Goal: Information Seeking & Learning: Learn about a topic

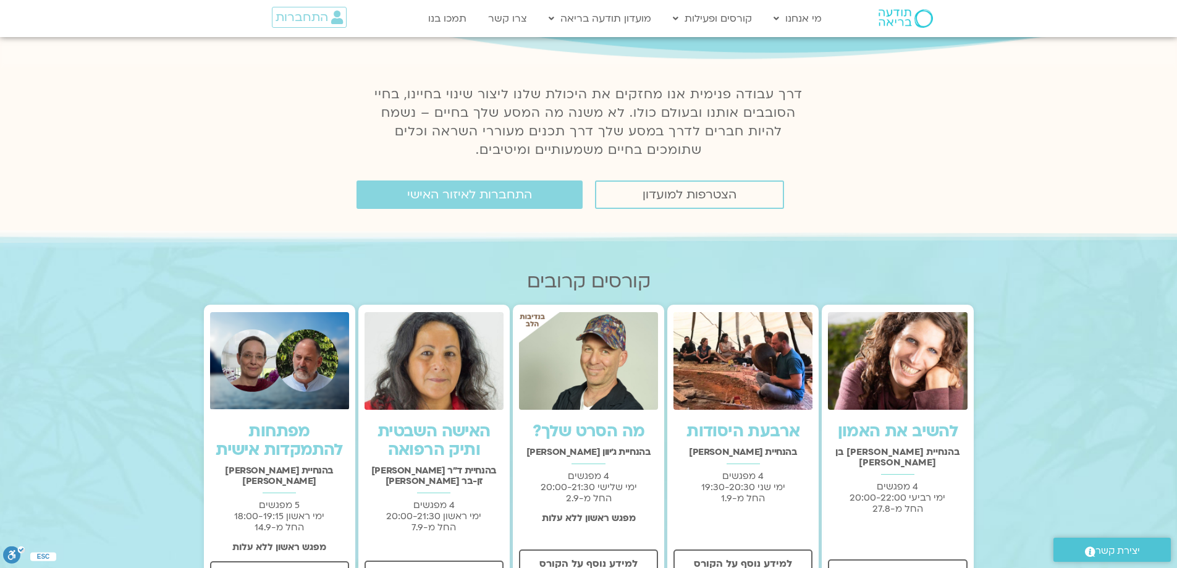
scroll to position [412, 0]
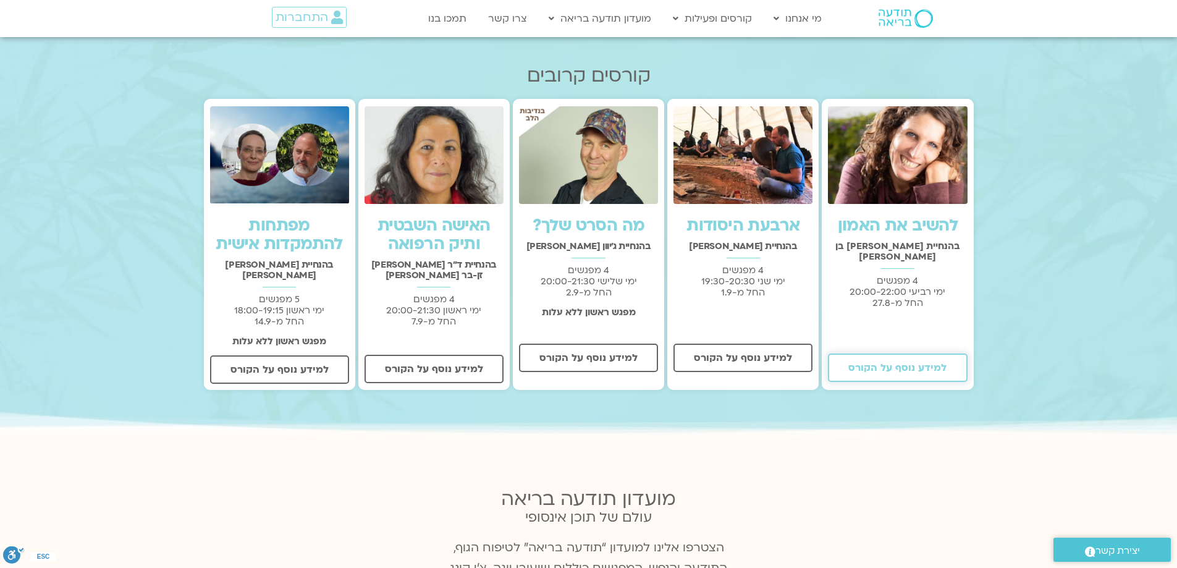
click at [887, 362] on span "למידע נוסף על הקורס" at bounding box center [898, 367] width 98 height 11
drag, startPoint x: 917, startPoint y: 247, endPoint x: 829, endPoint y: 245, distance: 88.4
click at [829, 245] on h2 "בהנחיית שאנייה כהן בן חיים" at bounding box center [897, 251] width 139 height 21
copy h2 "[PERSON_NAME] בן [PERSON_NAME]"
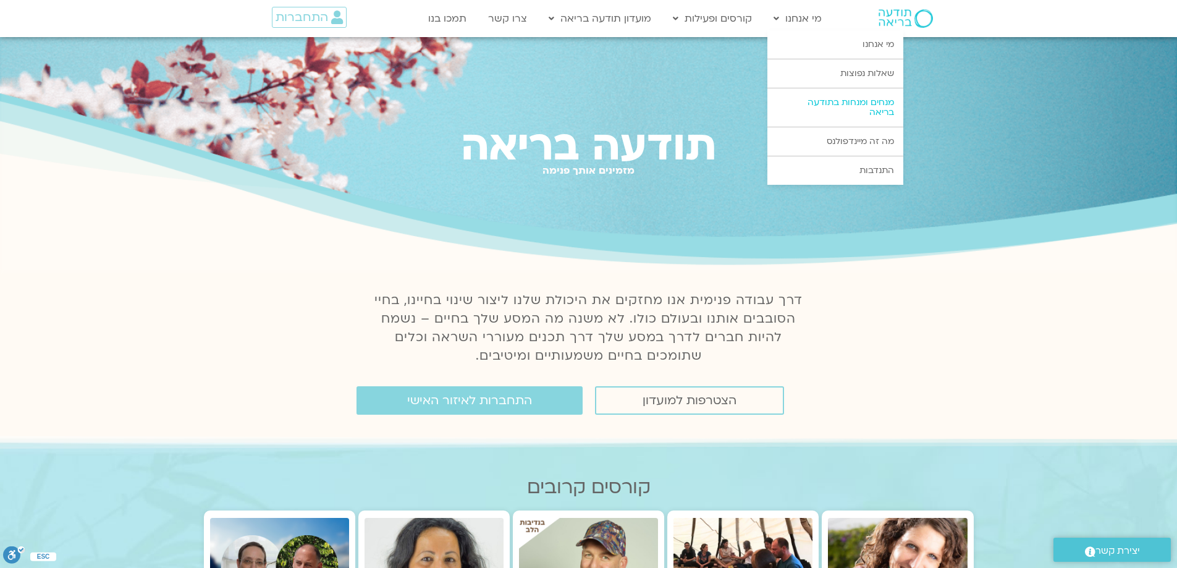
click at [869, 103] on link "מנחים ומנחות בתודעה בריאה" at bounding box center [836, 107] width 136 height 38
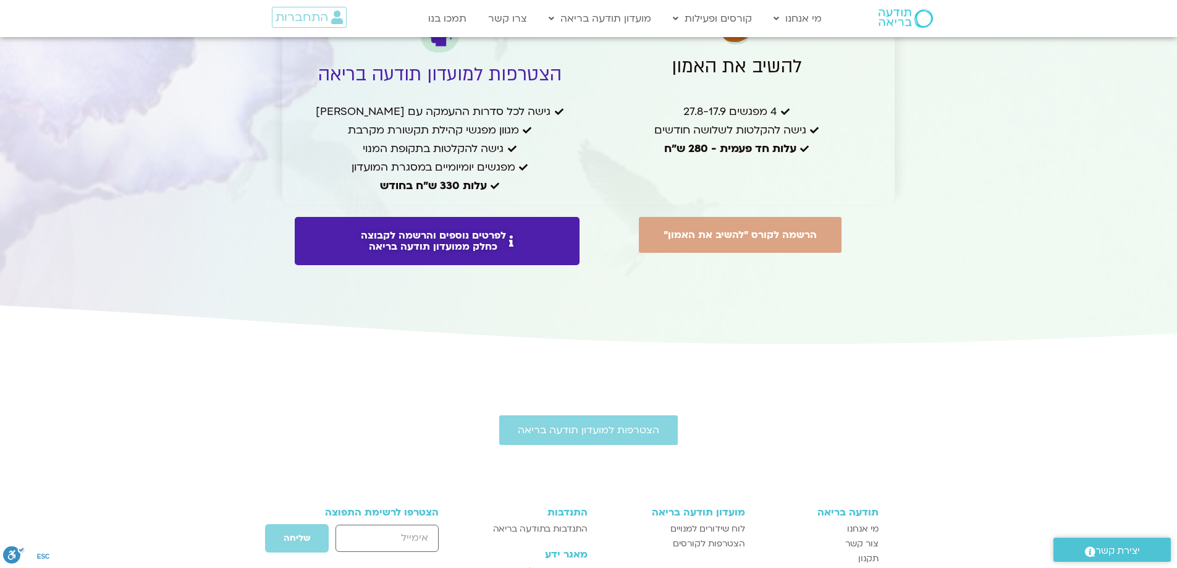
scroll to position [3271, 0]
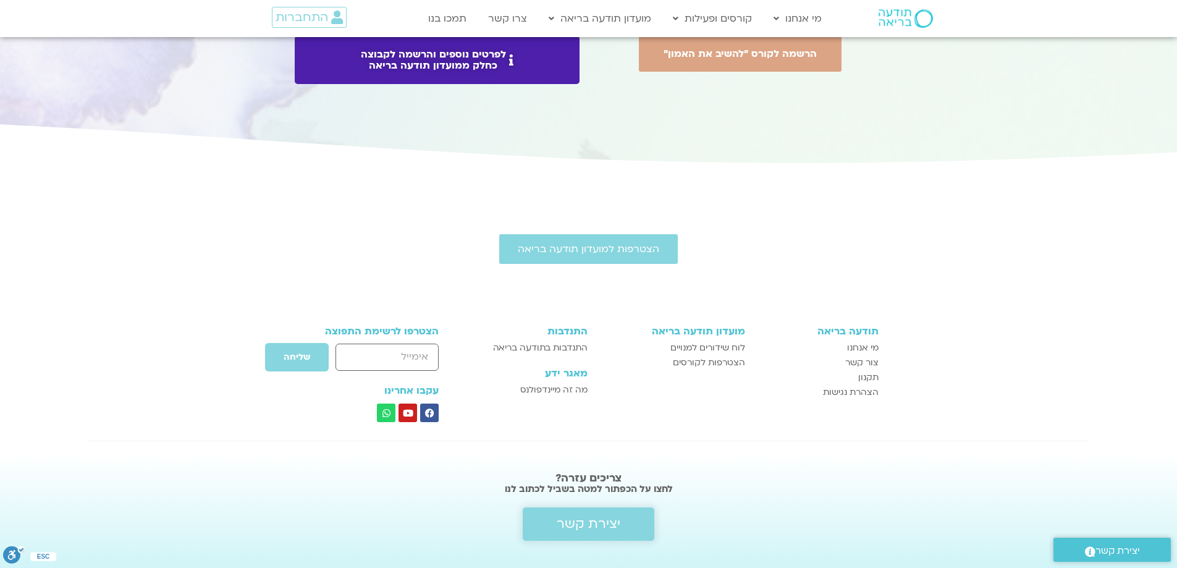
click at [604, 517] on span "יצירת קשר" at bounding box center [589, 524] width 64 height 15
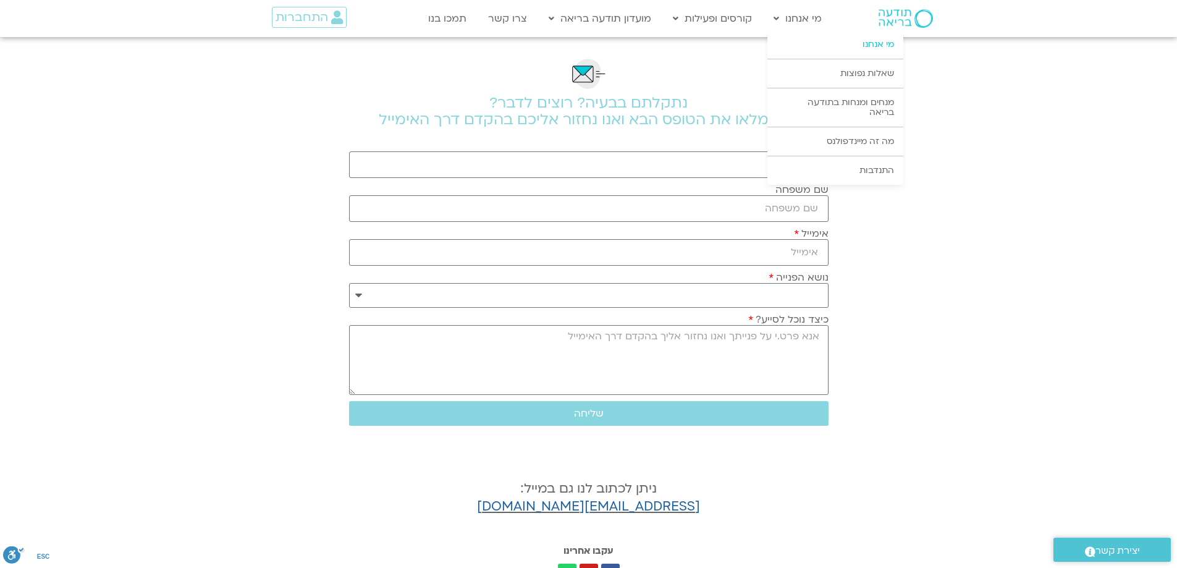
click at [847, 46] on link "מי אנחנו" at bounding box center [836, 44] width 136 height 28
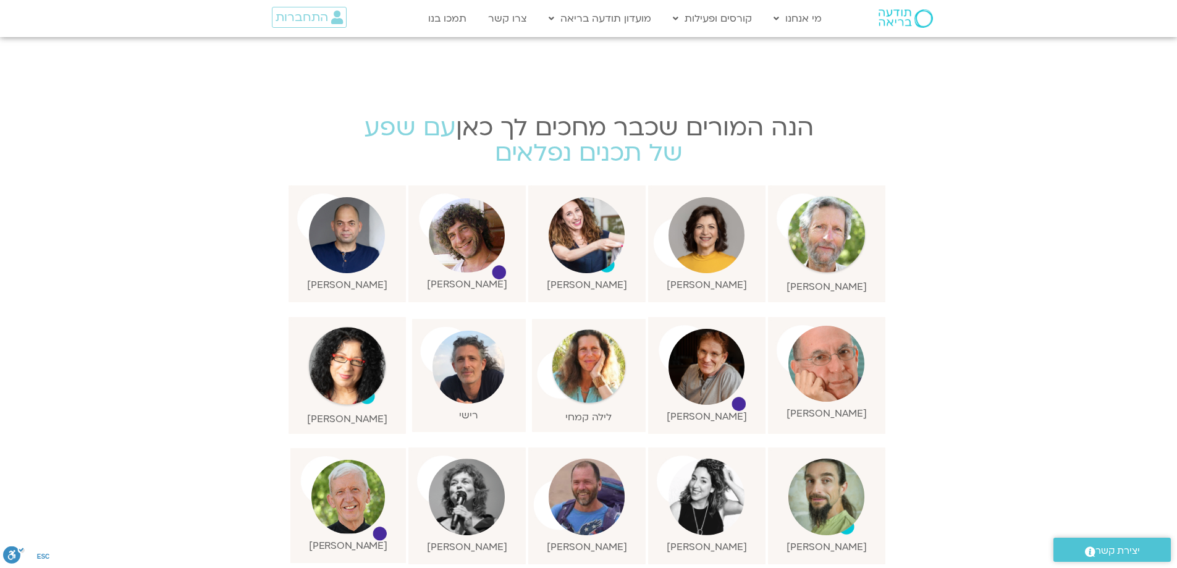
scroll to position [1236, 0]
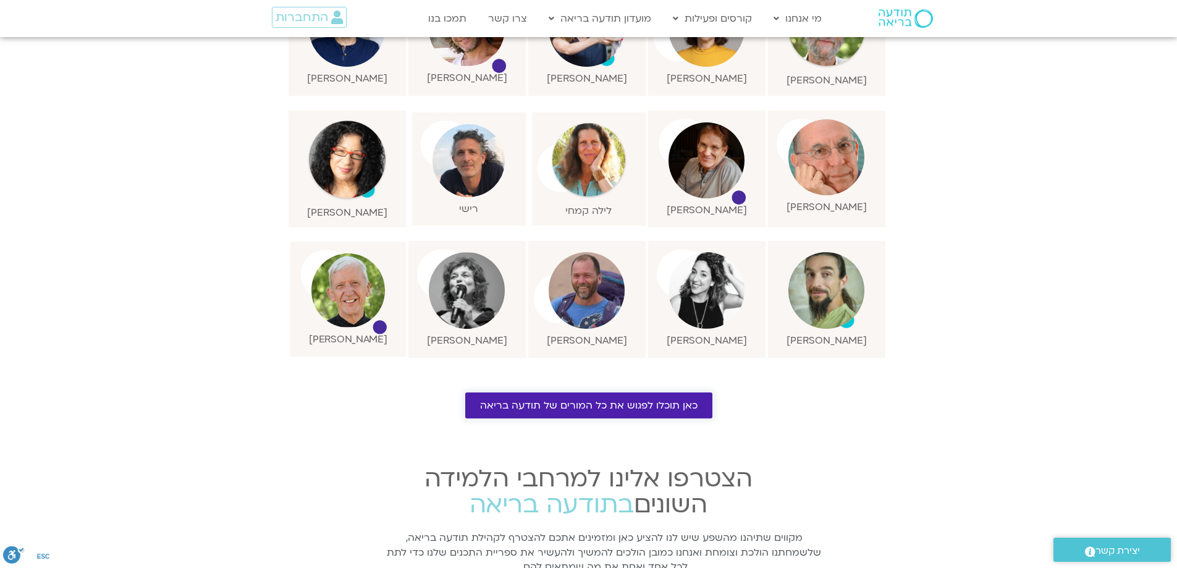
click at [583, 400] on span "כאן תוכלו לפגוש את כל המורים של תודעה בריאה" at bounding box center [589, 405] width 218 height 11
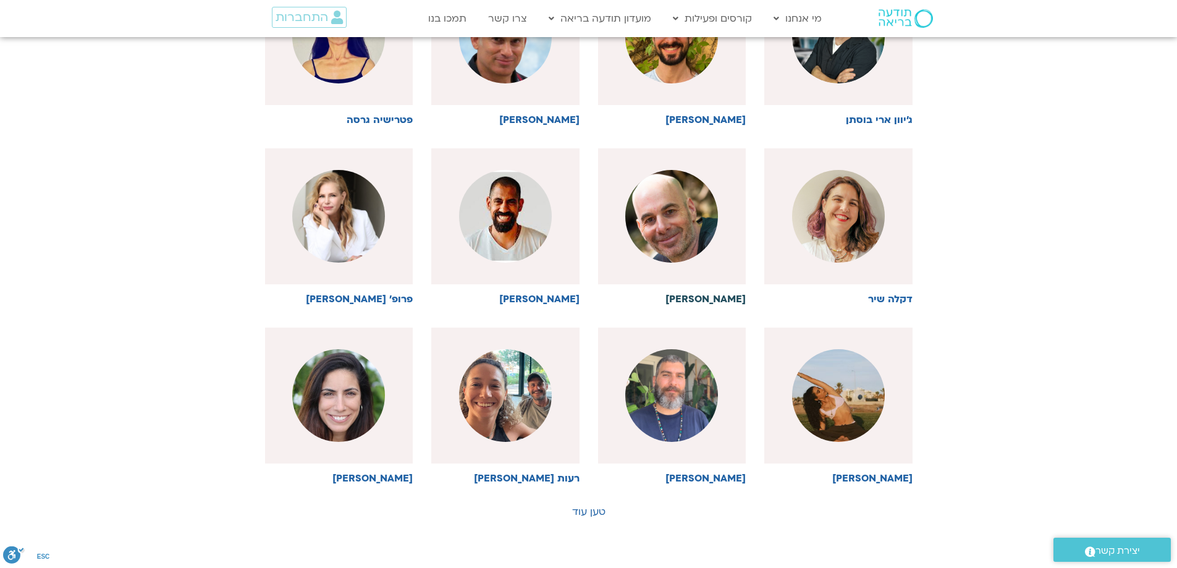
scroll to position [618, 0]
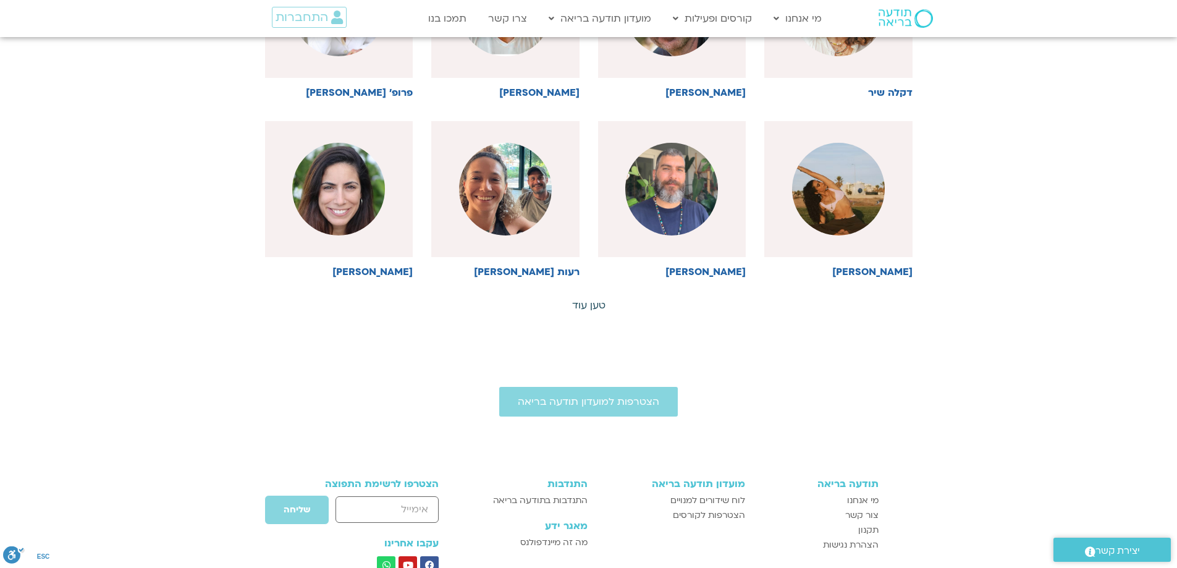
click at [594, 304] on link "טען עוד" at bounding box center [588, 305] width 33 height 14
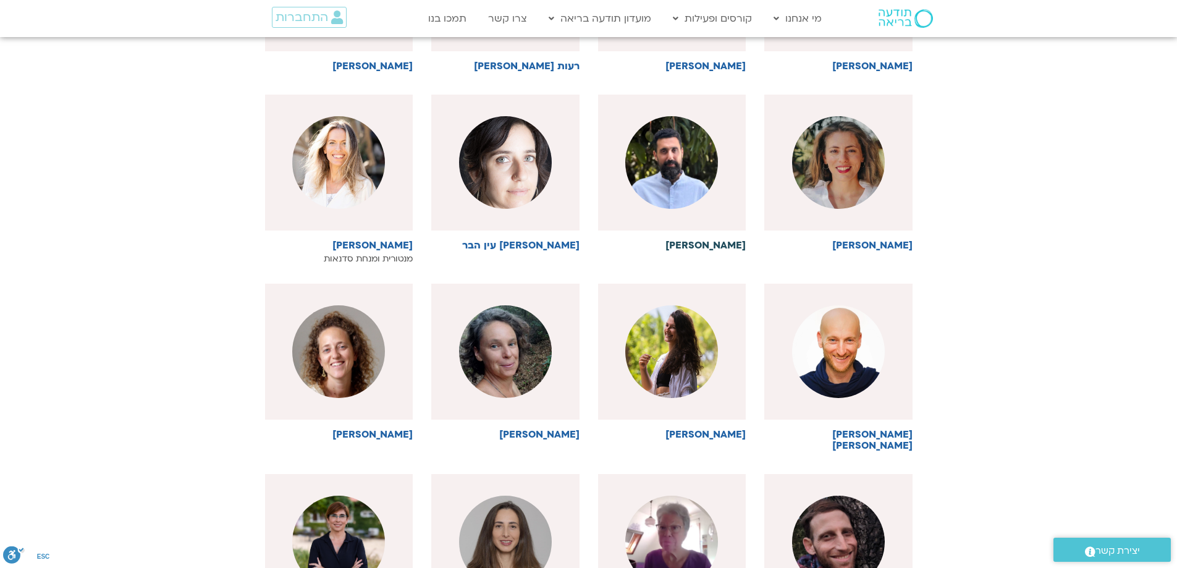
scroll to position [1236, 0]
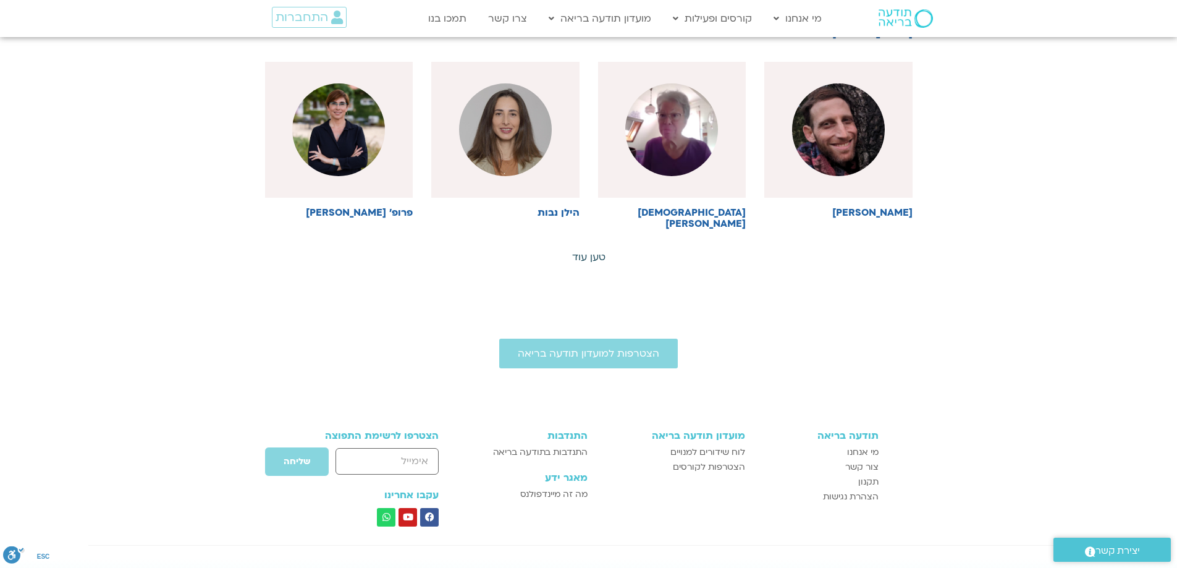
click at [591, 250] on link "טען עוד" at bounding box center [588, 257] width 33 height 14
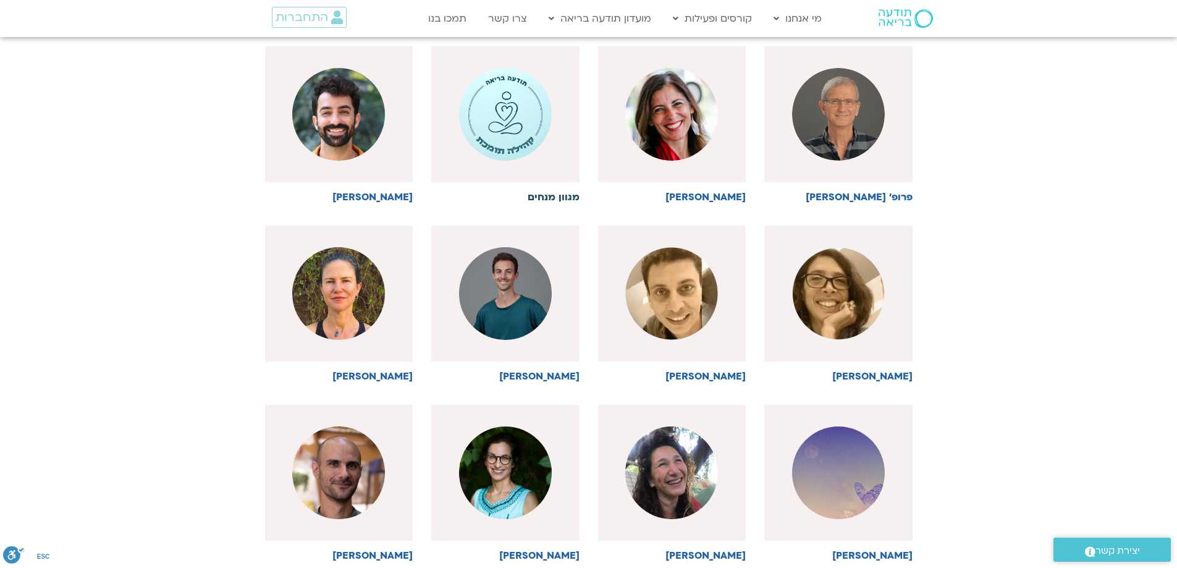
scroll to position [1648, 0]
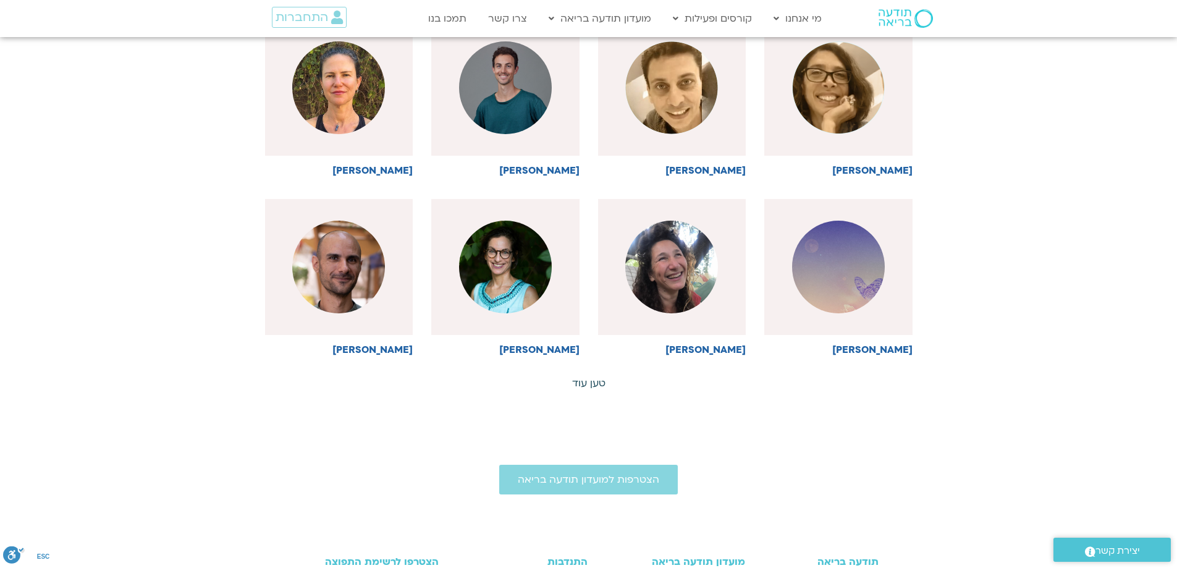
click at [588, 376] on link "טען עוד" at bounding box center [588, 383] width 33 height 14
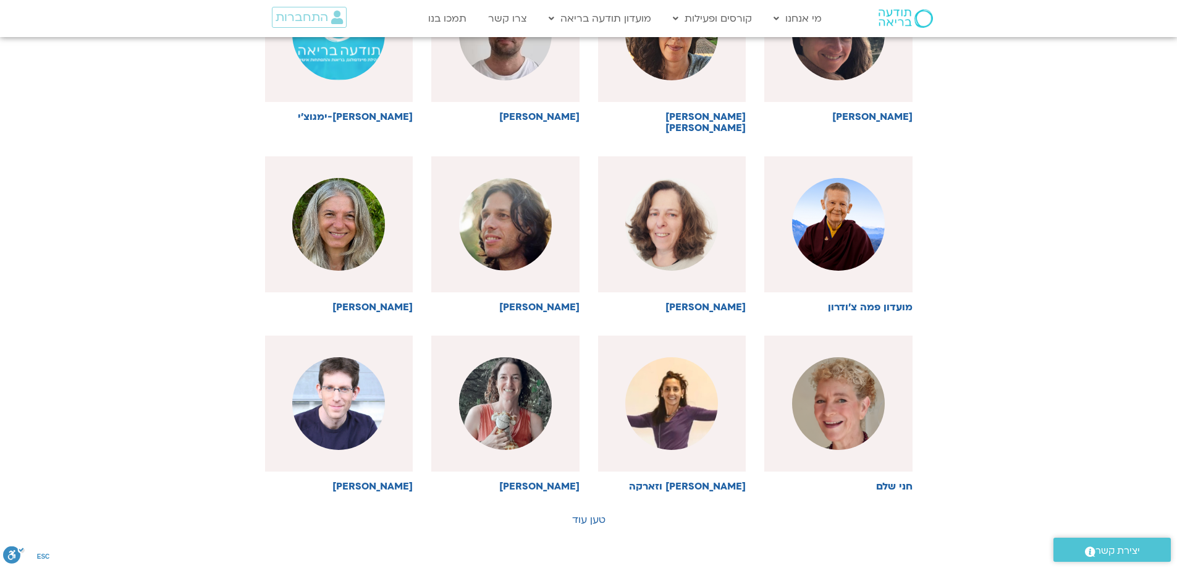
scroll to position [2266, 0]
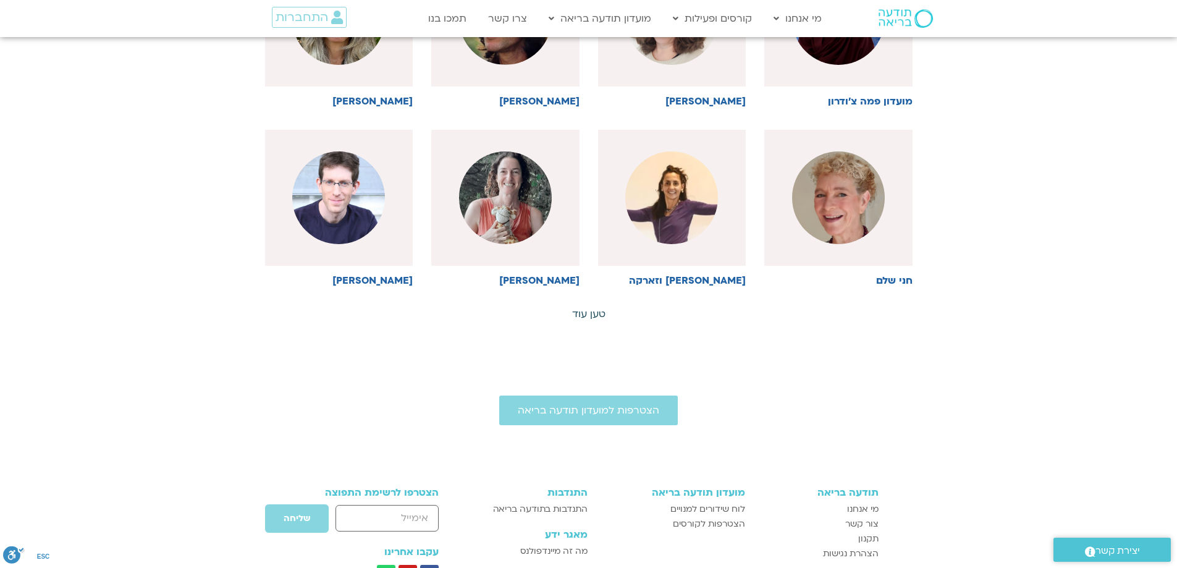
click at [591, 307] on link "טען עוד" at bounding box center [588, 314] width 33 height 14
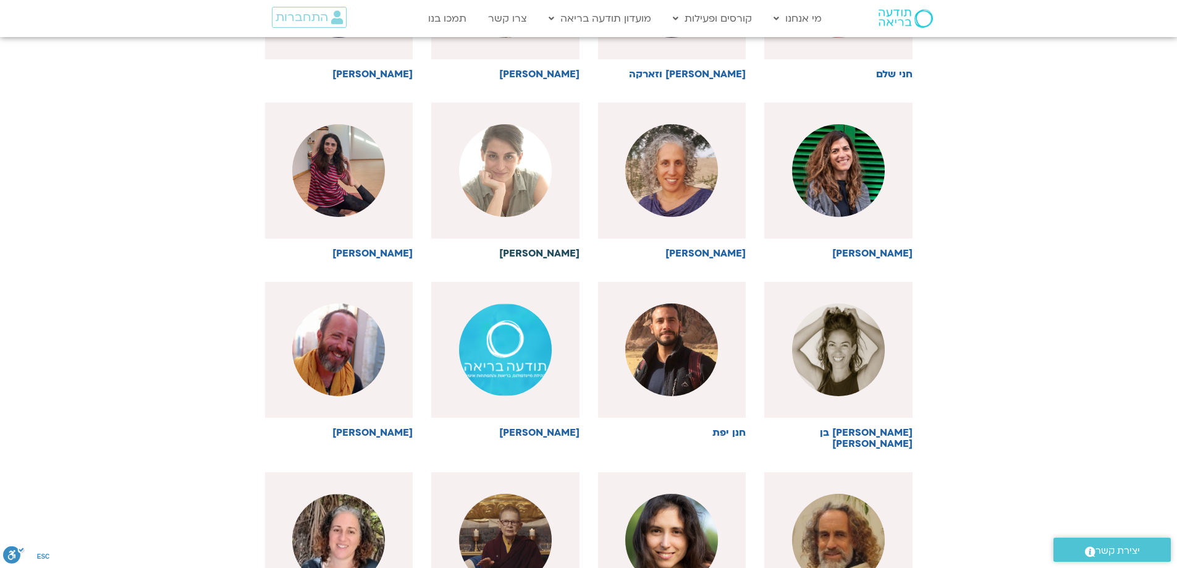
scroll to position [2678, 0]
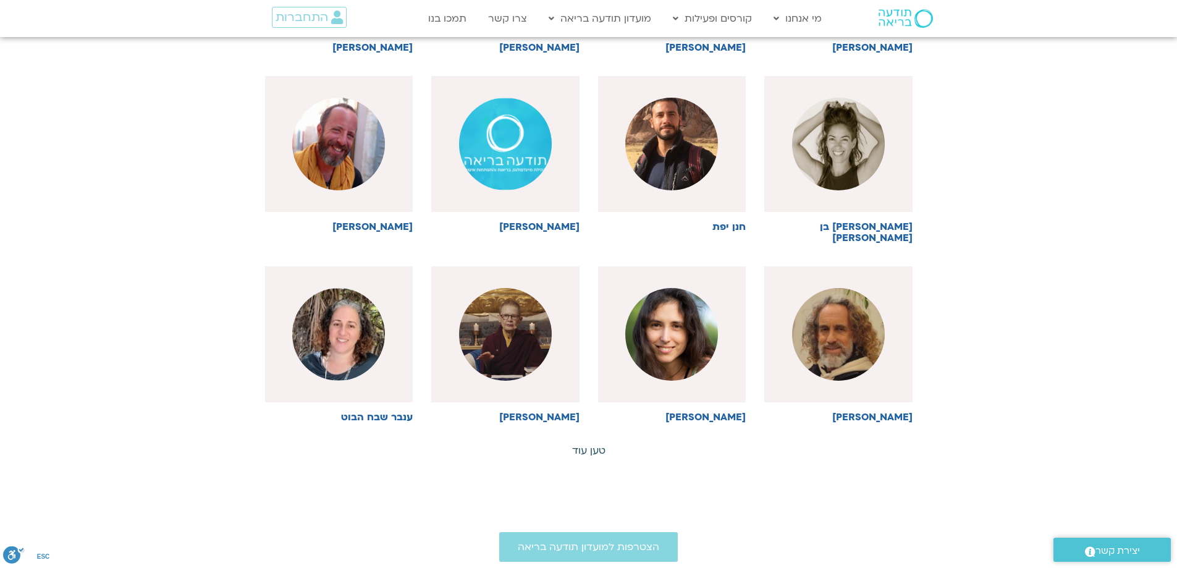
click at [586, 444] on link "טען עוד" at bounding box center [588, 451] width 33 height 14
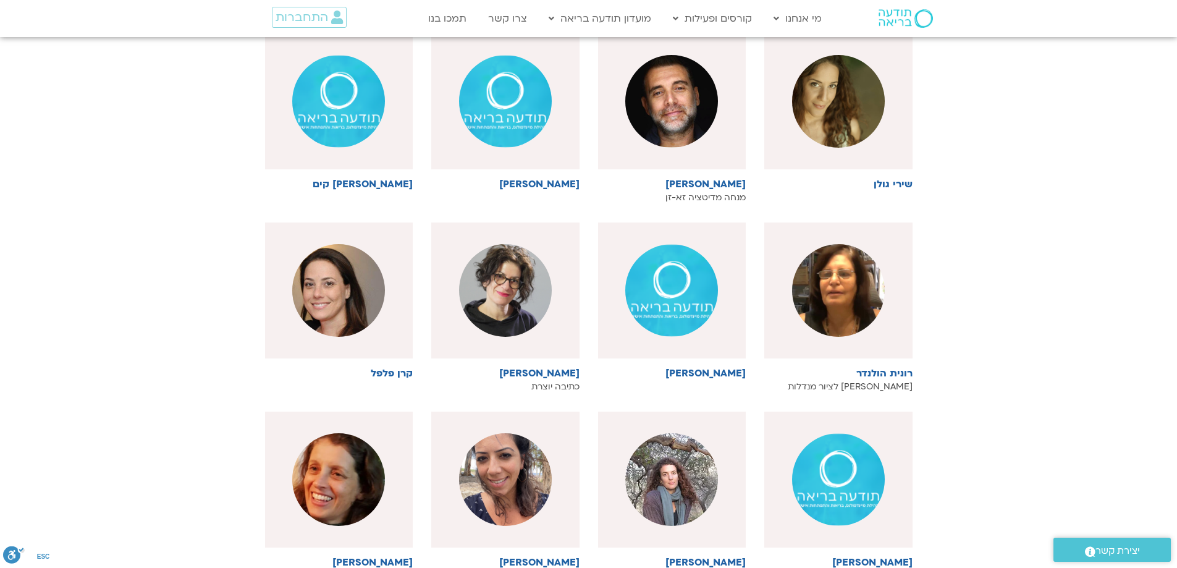
scroll to position [3296, 0]
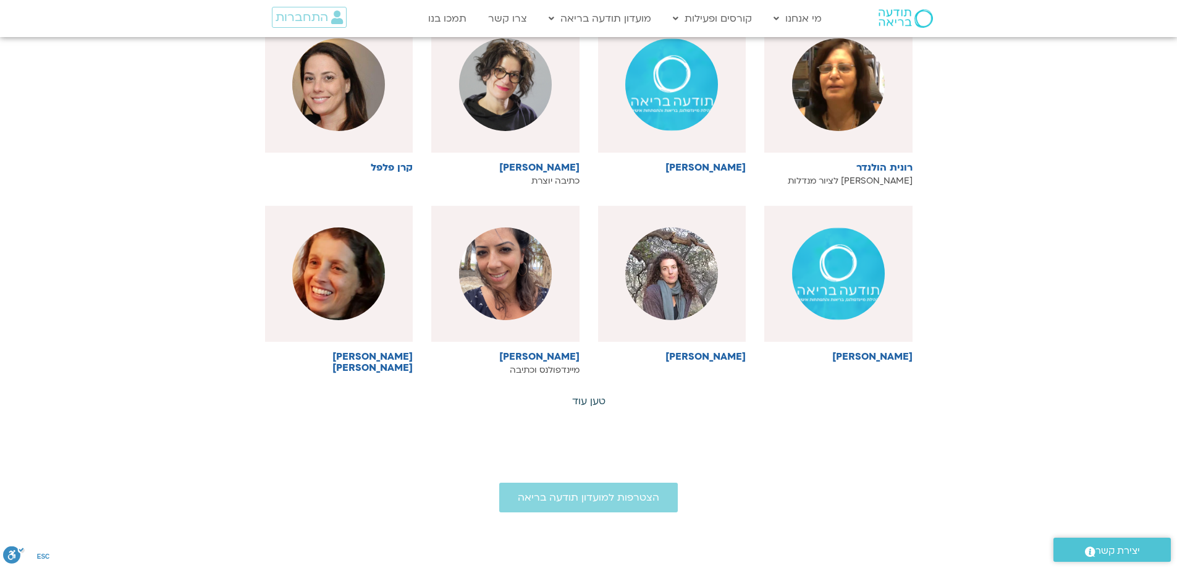
click at [593, 394] on link "טען עוד" at bounding box center [588, 401] width 33 height 14
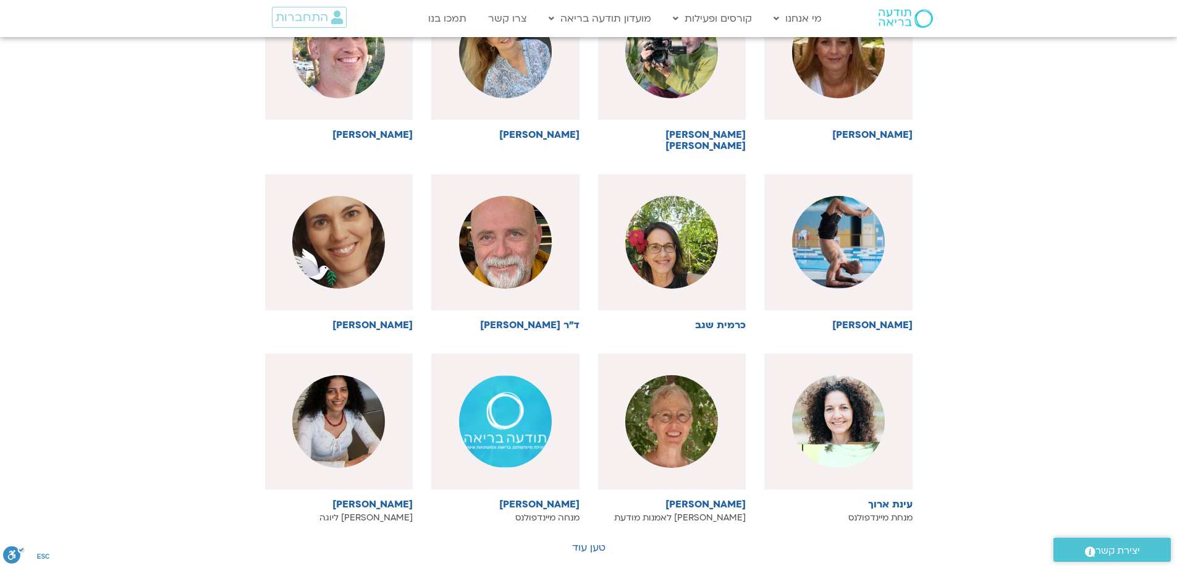
scroll to position [3914, 0]
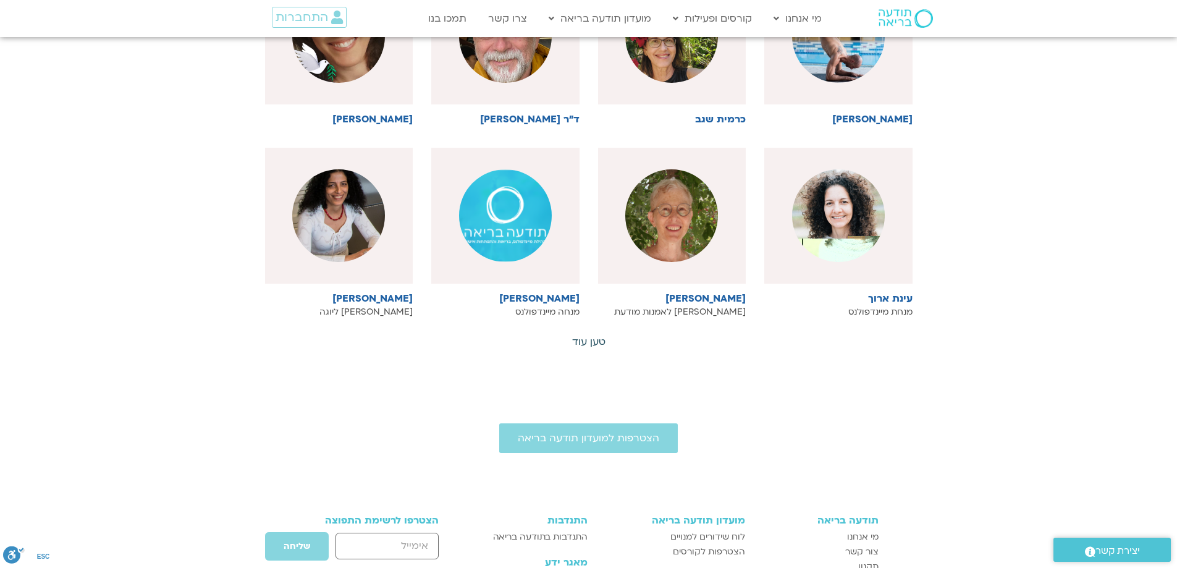
click at [590, 335] on link "טען עוד" at bounding box center [588, 342] width 33 height 14
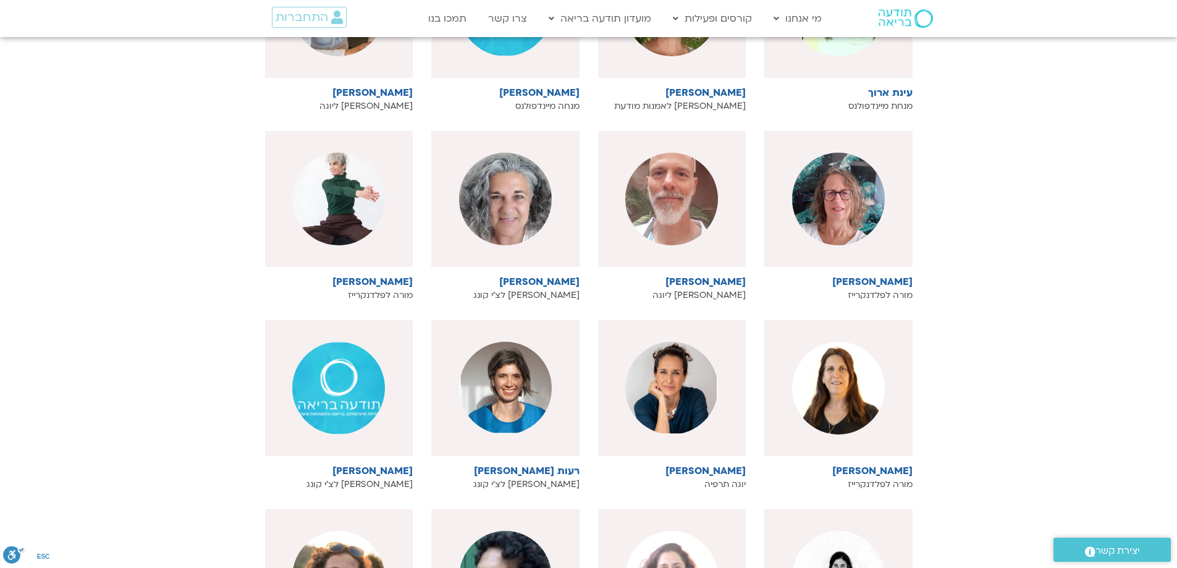
scroll to position [4532, 0]
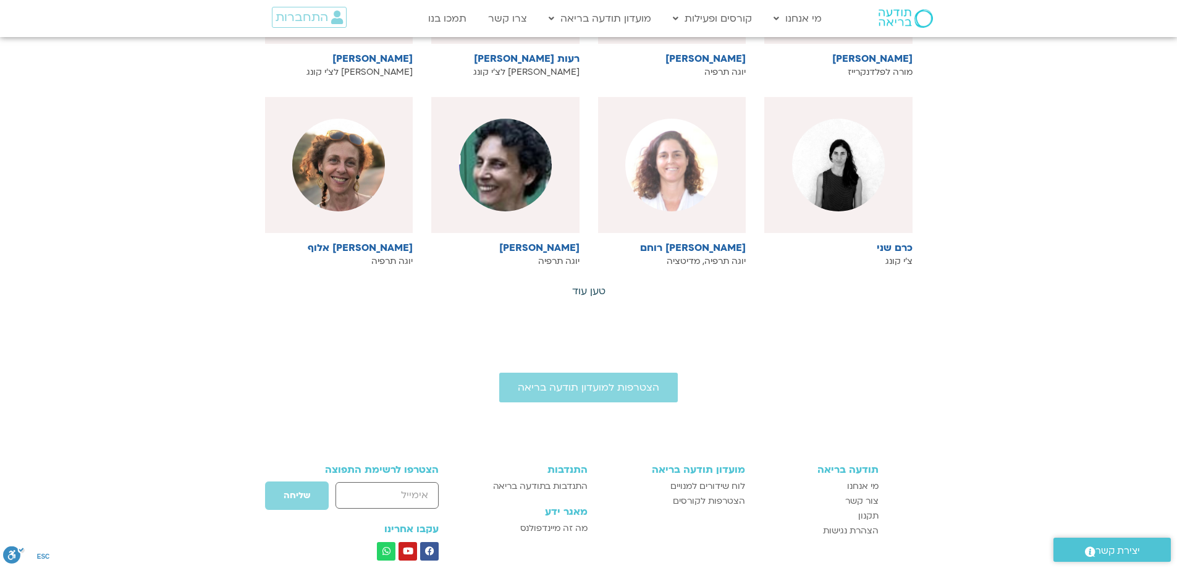
click at [599, 284] on link "טען עוד" at bounding box center [588, 291] width 33 height 14
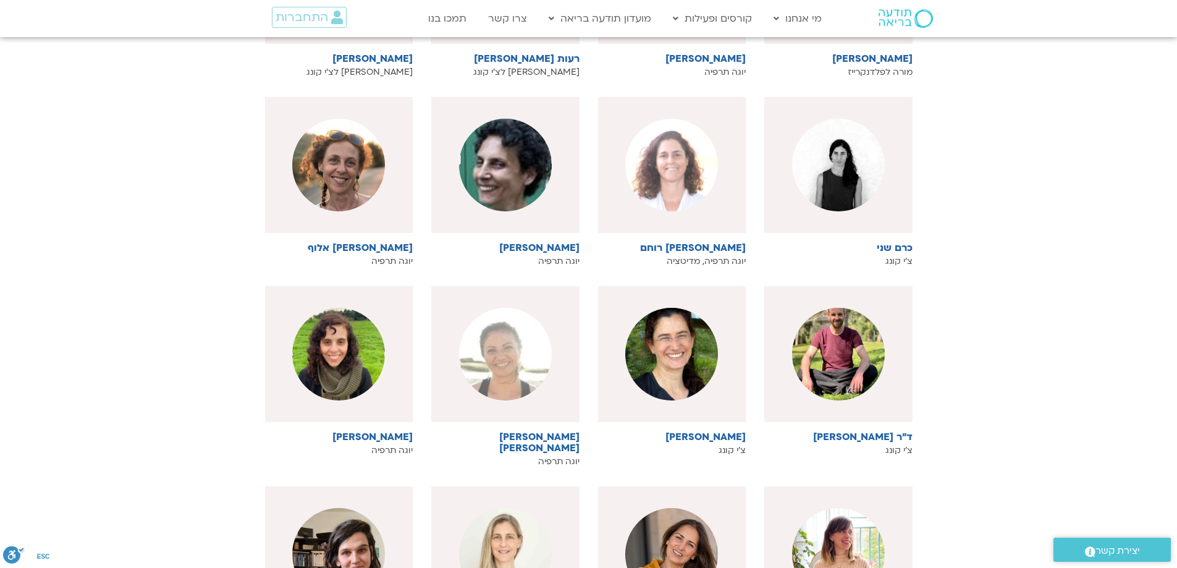
scroll to position [4944, 0]
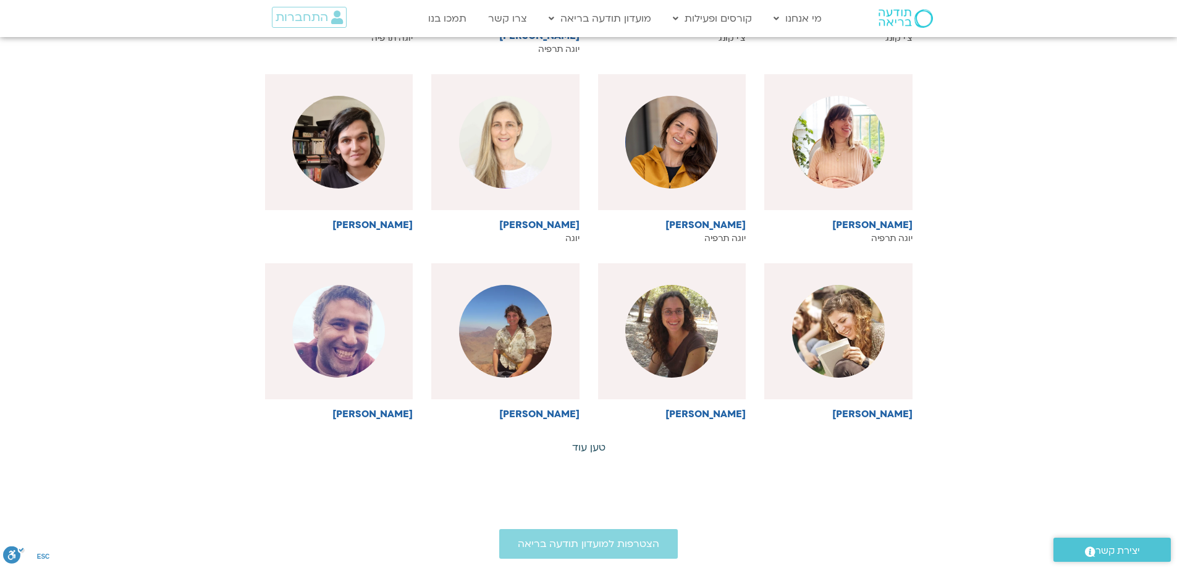
click at [587, 441] on link "טען עוד" at bounding box center [588, 448] width 33 height 14
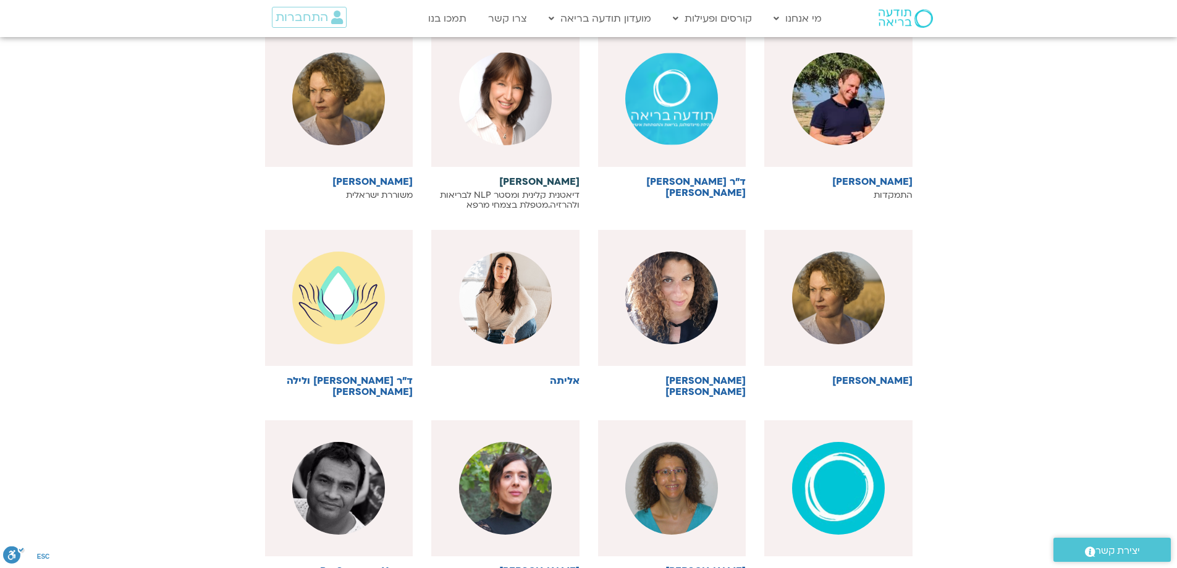
scroll to position [5562, 0]
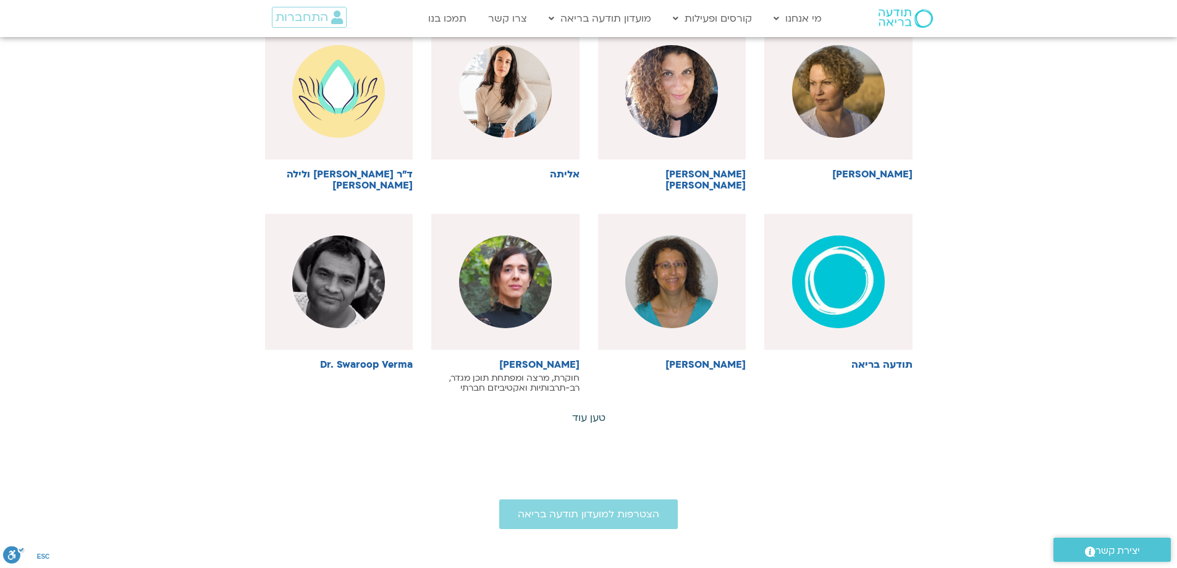
click at [588, 411] on link "טען עוד" at bounding box center [588, 418] width 33 height 14
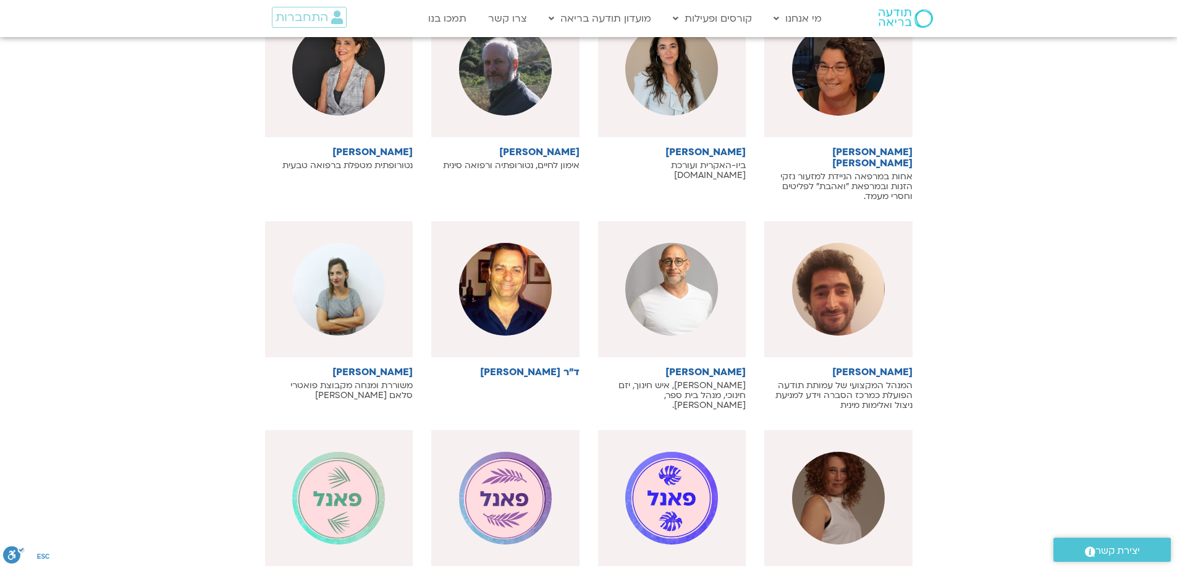
scroll to position [6180, 0]
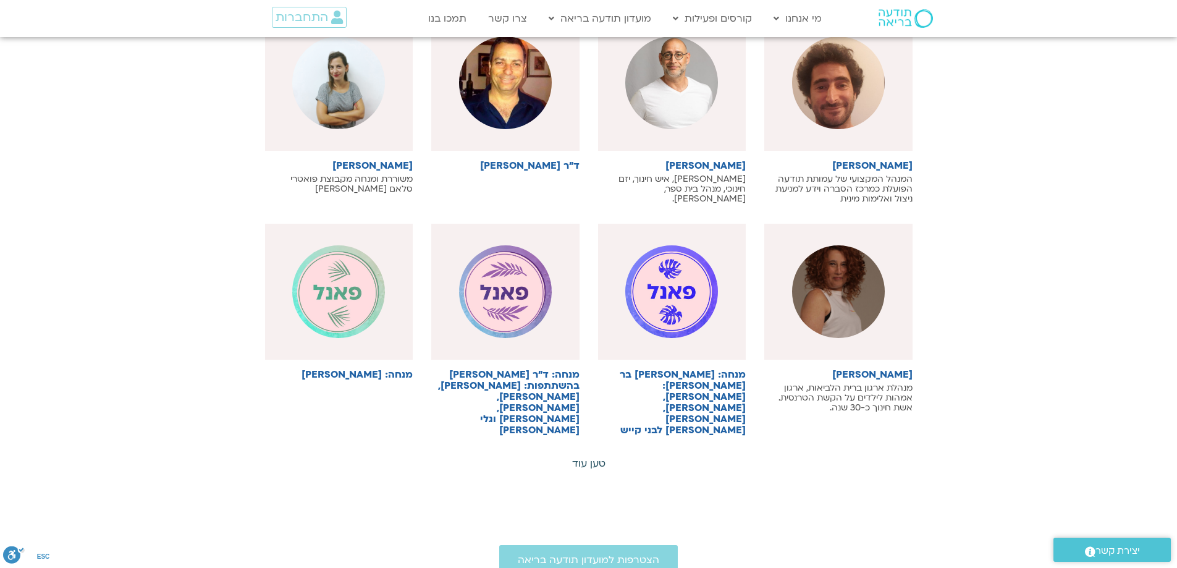
click at [600, 457] on link "טען עוד" at bounding box center [588, 464] width 33 height 14
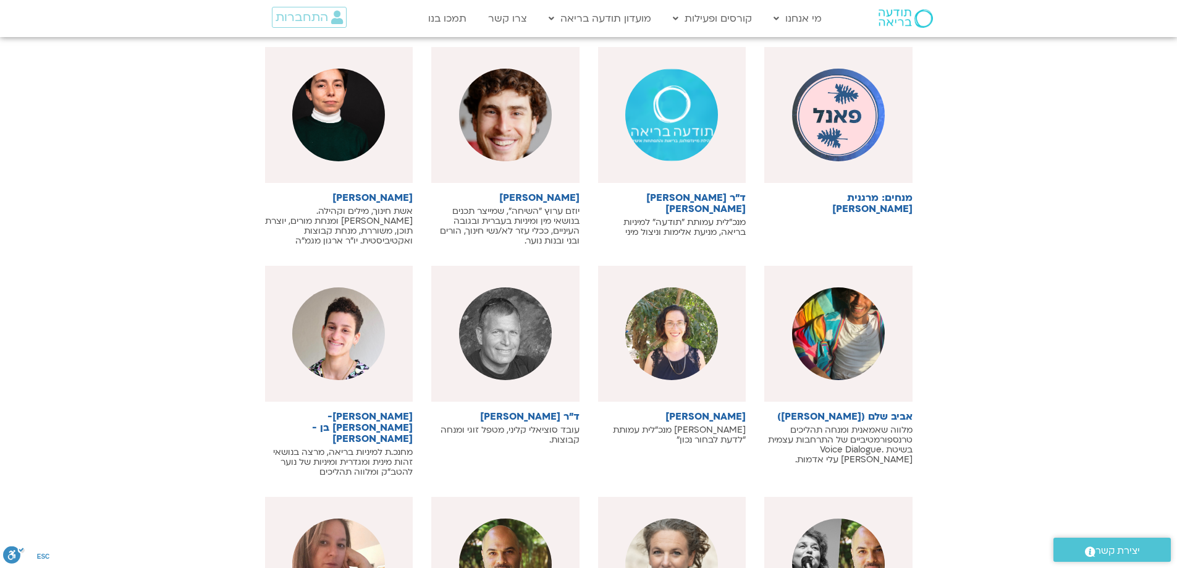
scroll to position [6798, 0]
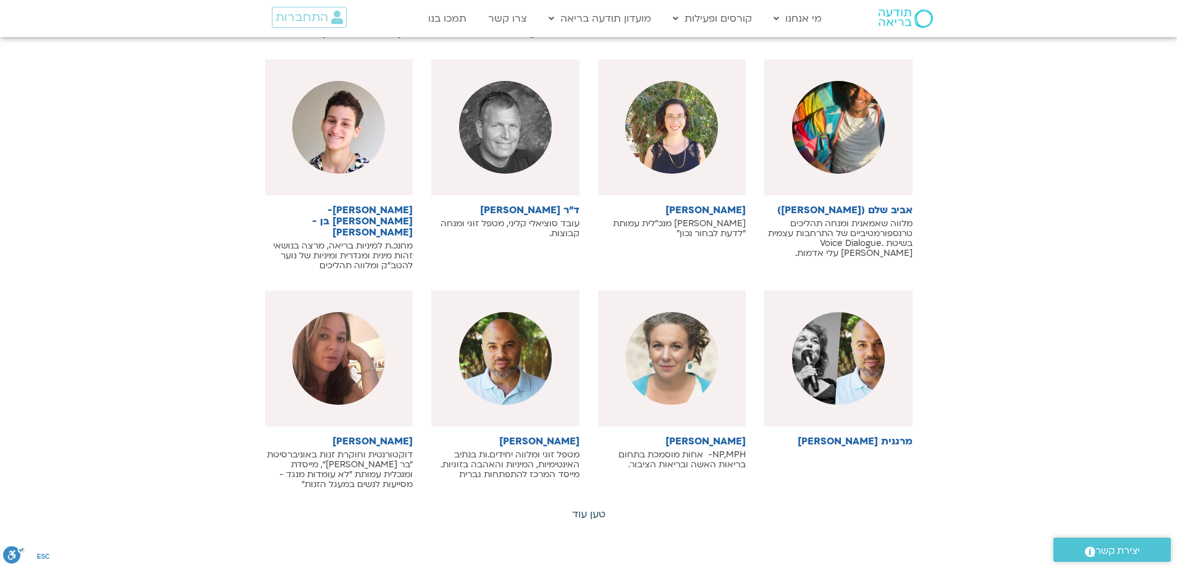
click at [592, 507] on link "טען עוד" at bounding box center [588, 514] width 33 height 14
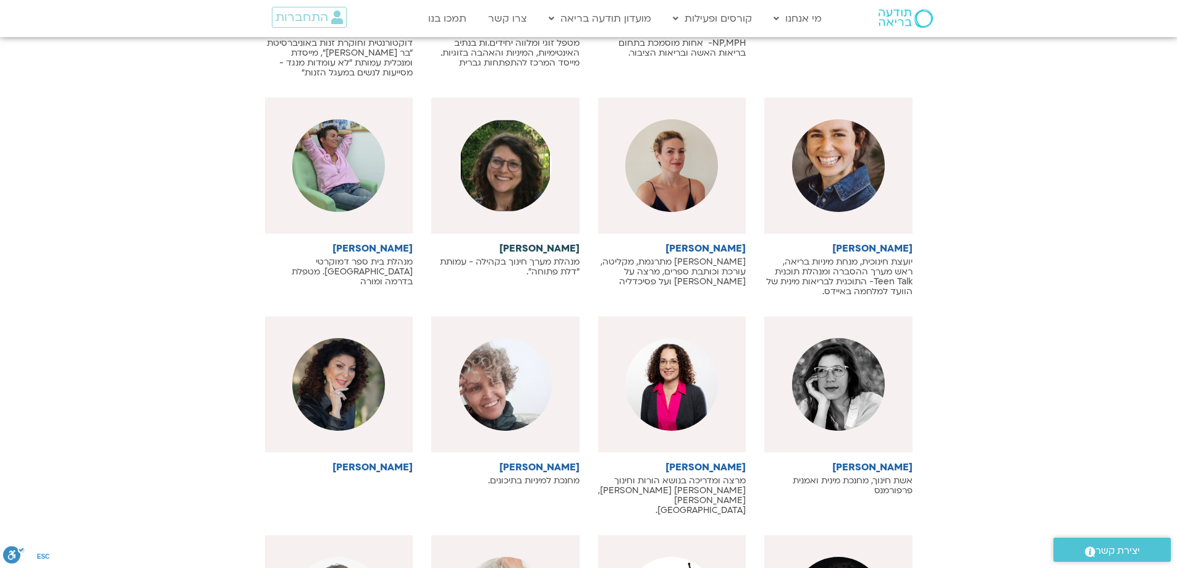
scroll to position [7416, 0]
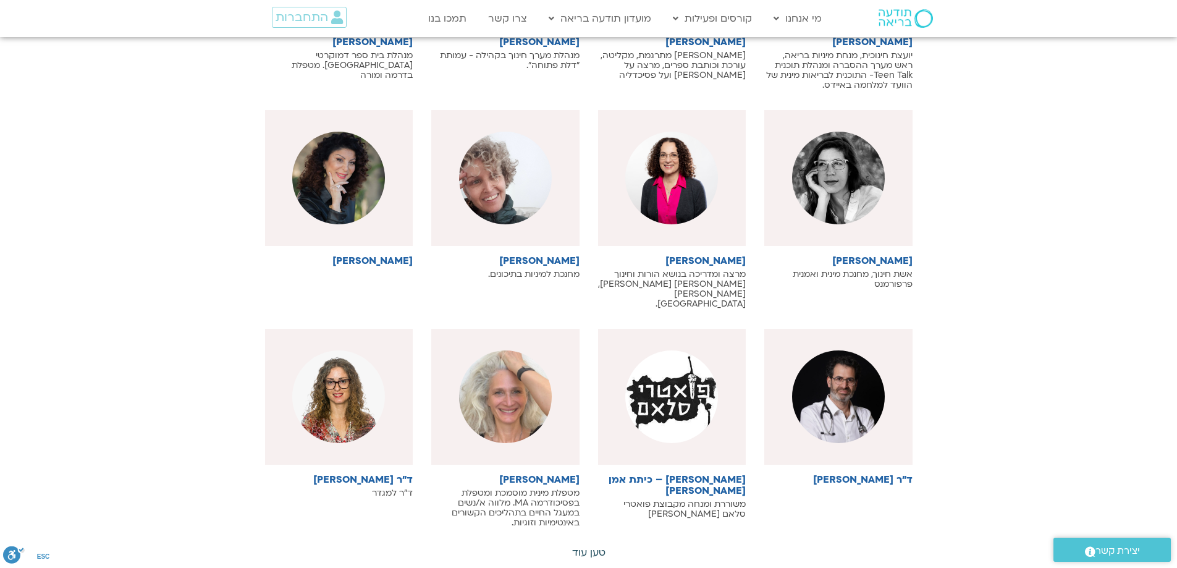
click at [594, 546] on link "טען עוד" at bounding box center [588, 553] width 33 height 14
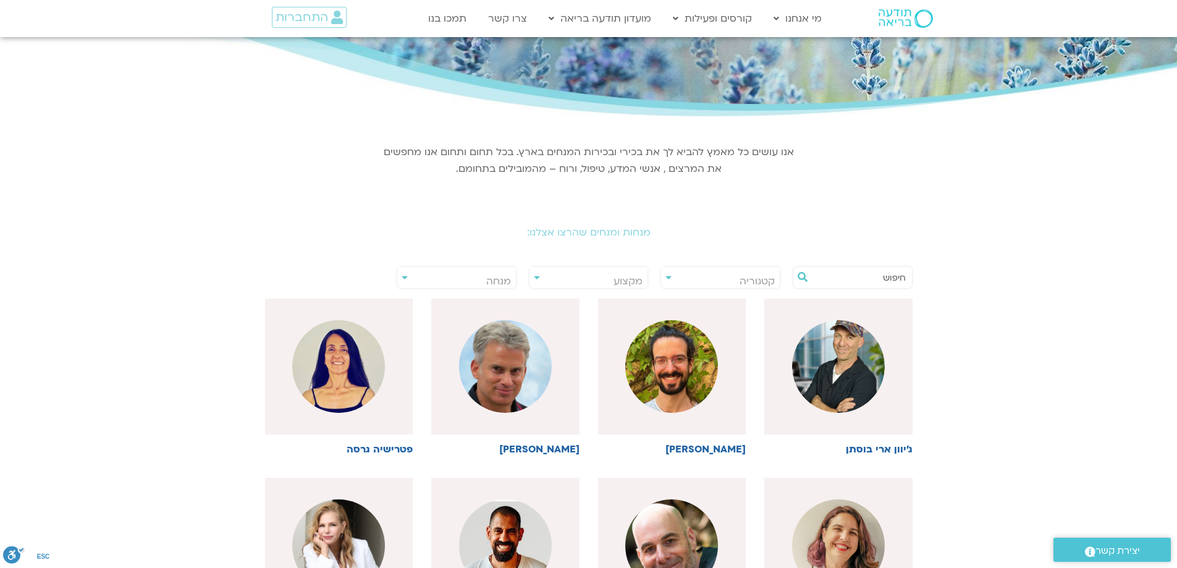
scroll to position [0, 0]
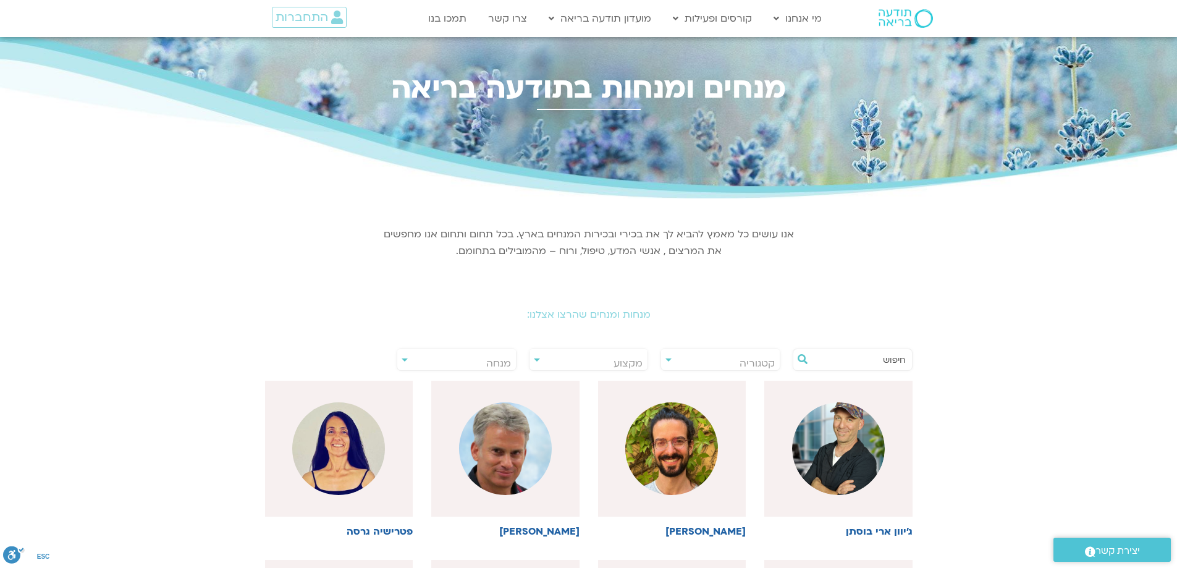
click at [859, 358] on input "text" at bounding box center [859, 359] width 94 height 21
paste input "[PERSON_NAME] בן [PERSON_NAME]"
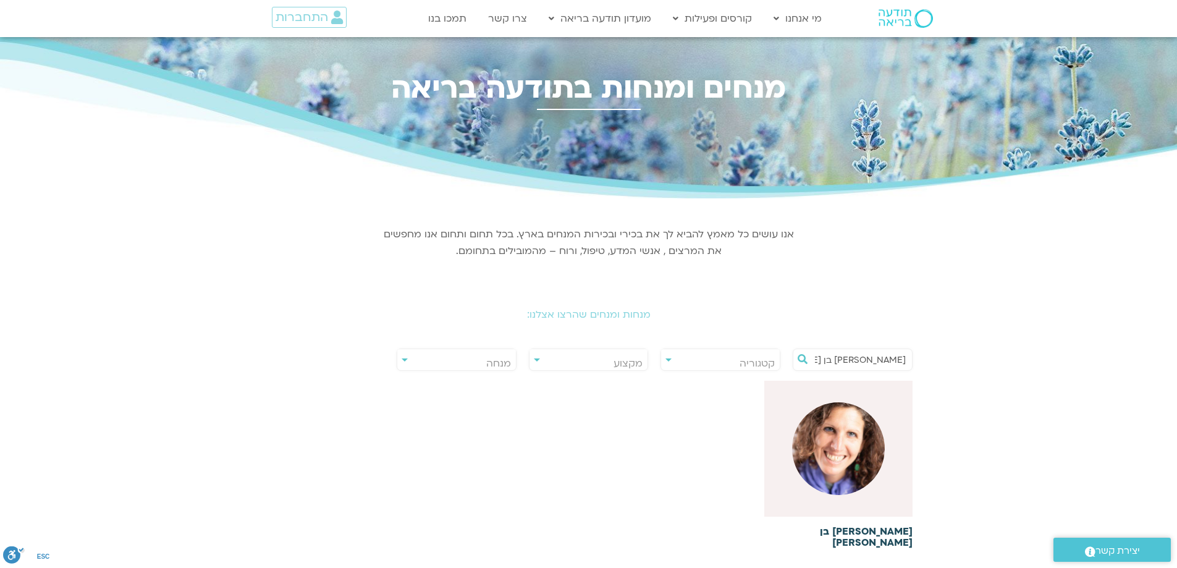
type input "[PERSON_NAME] בן [PERSON_NAME]"
click at [823, 465] on img at bounding box center [838, 448] width 93 height 93
click at [868, 532] on h6 "[PERSON_NAME] בן [PERSON_NAME]" at bounding box center [838, 537] width 148 height 22
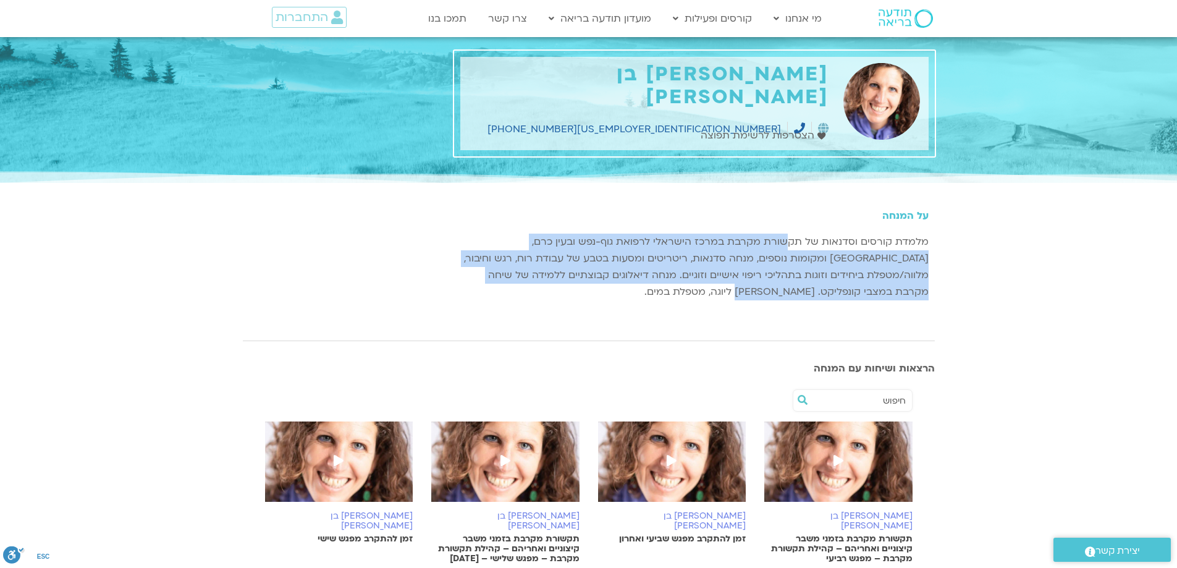
drag, startPoint x: 789, startPoint y: 240, endPoint x: 787, endPoint y: 298, distance: 57.5
click at [787, 298] on div "על המנחה מלמדת קורסים וסדנאות של תקשורת מקרבת במרכז הישראלי לרפואת גוף-נפש ובעי…" at bounding box center [694, 261] width 468 height 103
click at [821, 122] on icon at bounding box center [823, 127] width 11 height 11
